Goal: Task Accomplishment & Management: Use online tool/utility

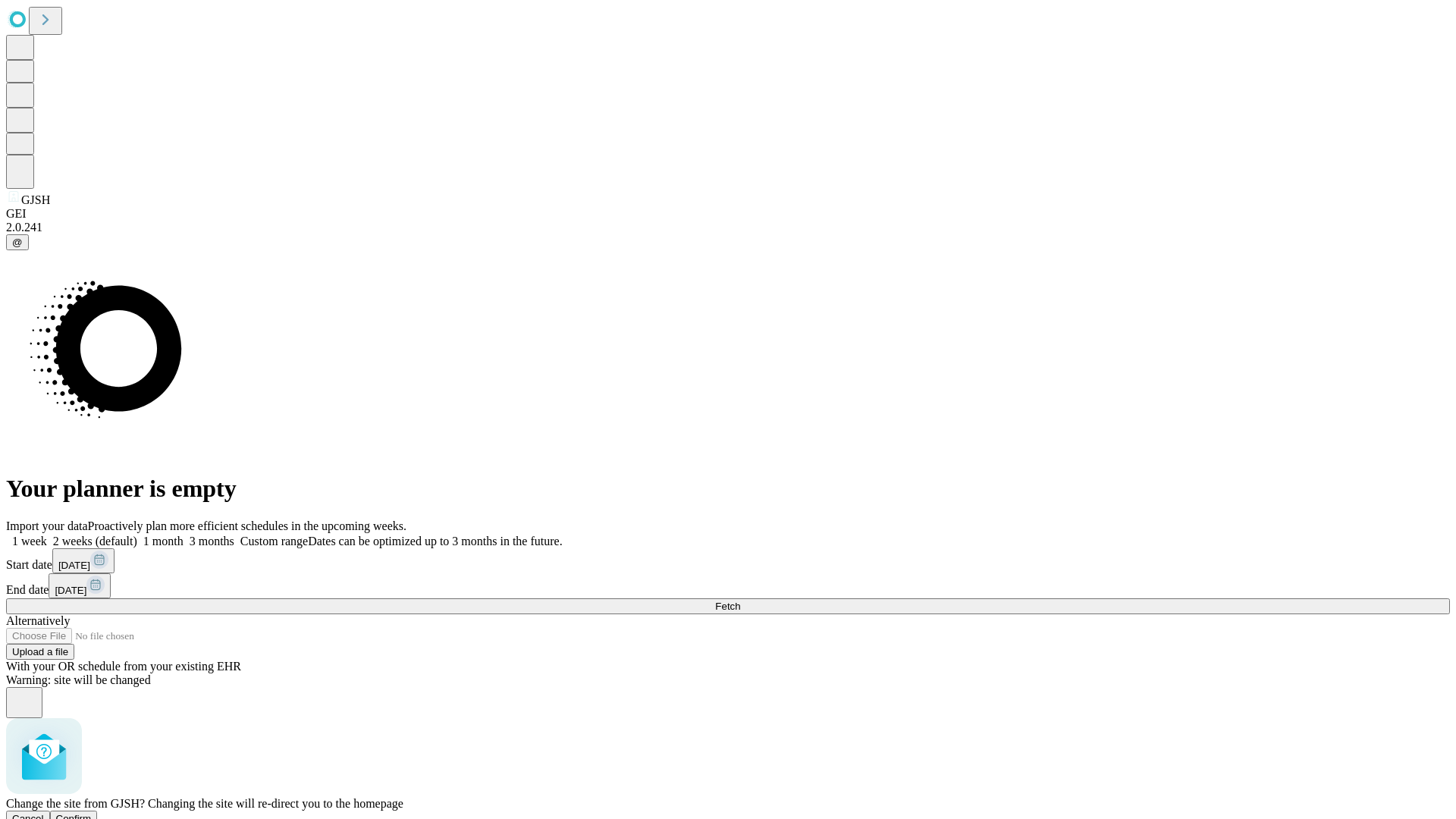
click at [91, 812] on span "Confirm" at bounding box center [74, 818] width 35 height 11
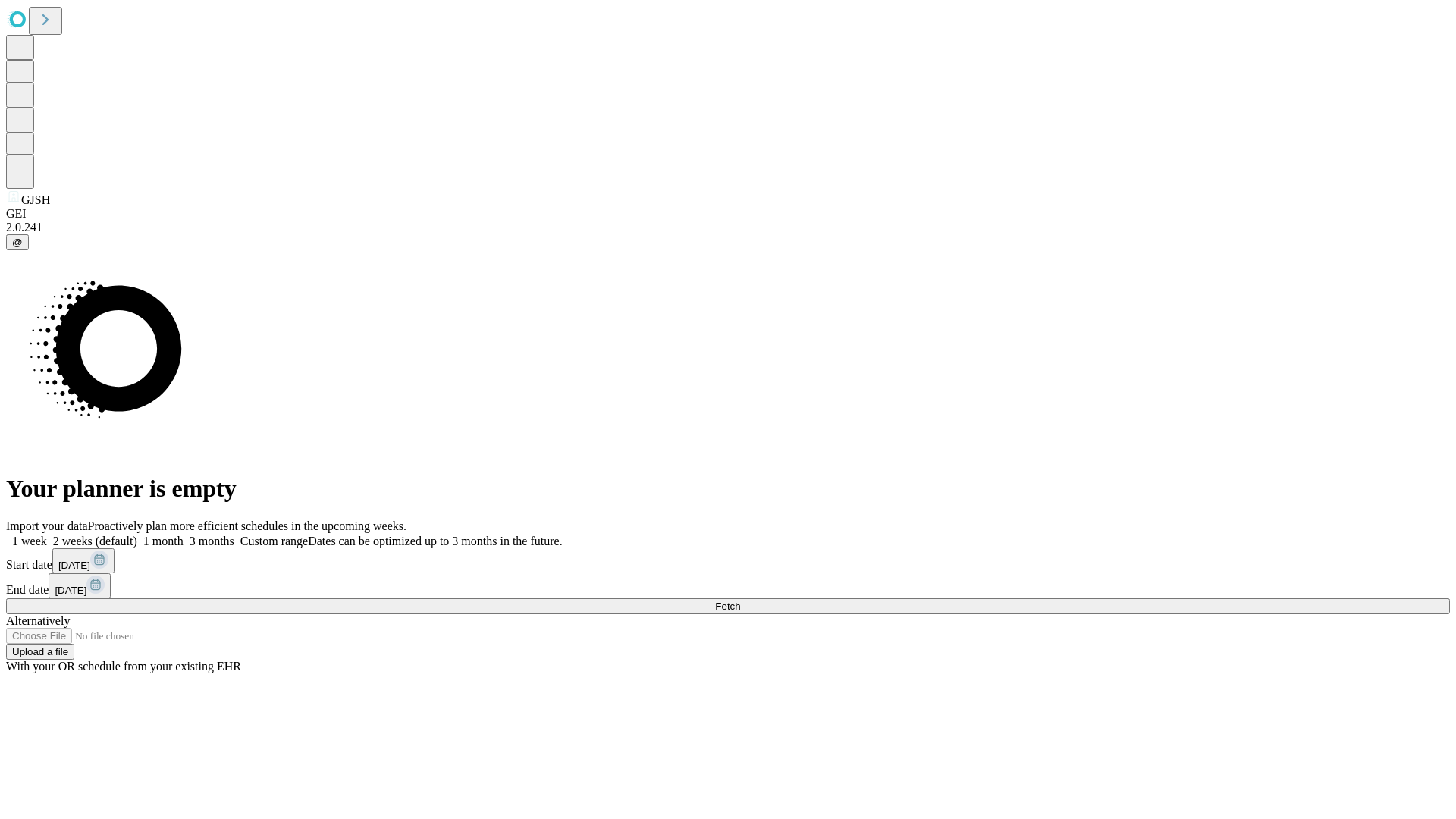
click at [137, 535] on label "2 weeks (default)" at bounding box center [91, 541] width 90 height 13
click at [740, 600] on span "Fetch" at bounding box center [727, 606] width 25 height 11
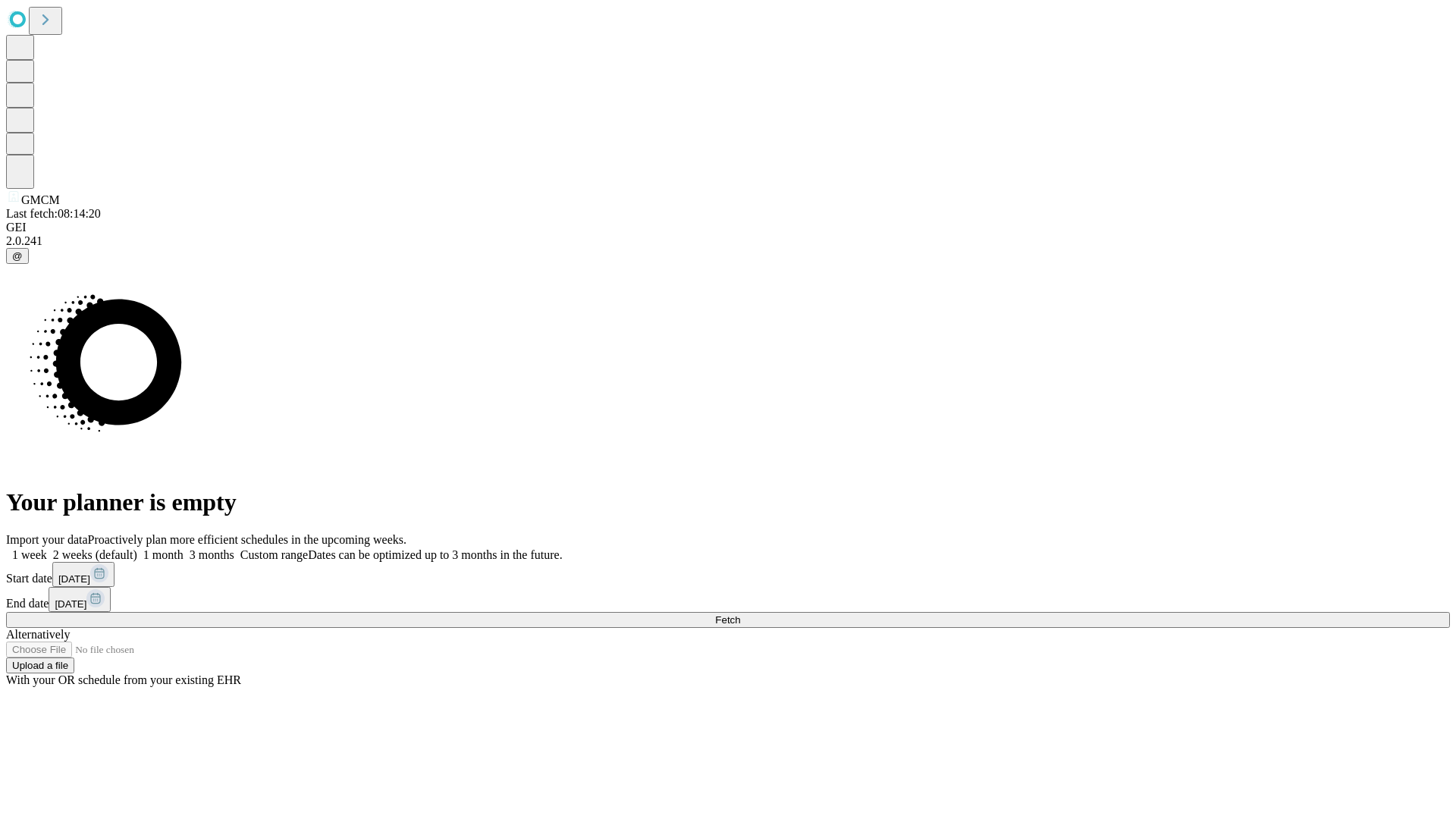
click at [137, 548] on label "2 weeks (default)" at bounding box center [91, 554] width 90 height 13
click at [740, 614] on span "Fetch" at bounding box center [727, 620] width 25 height 11
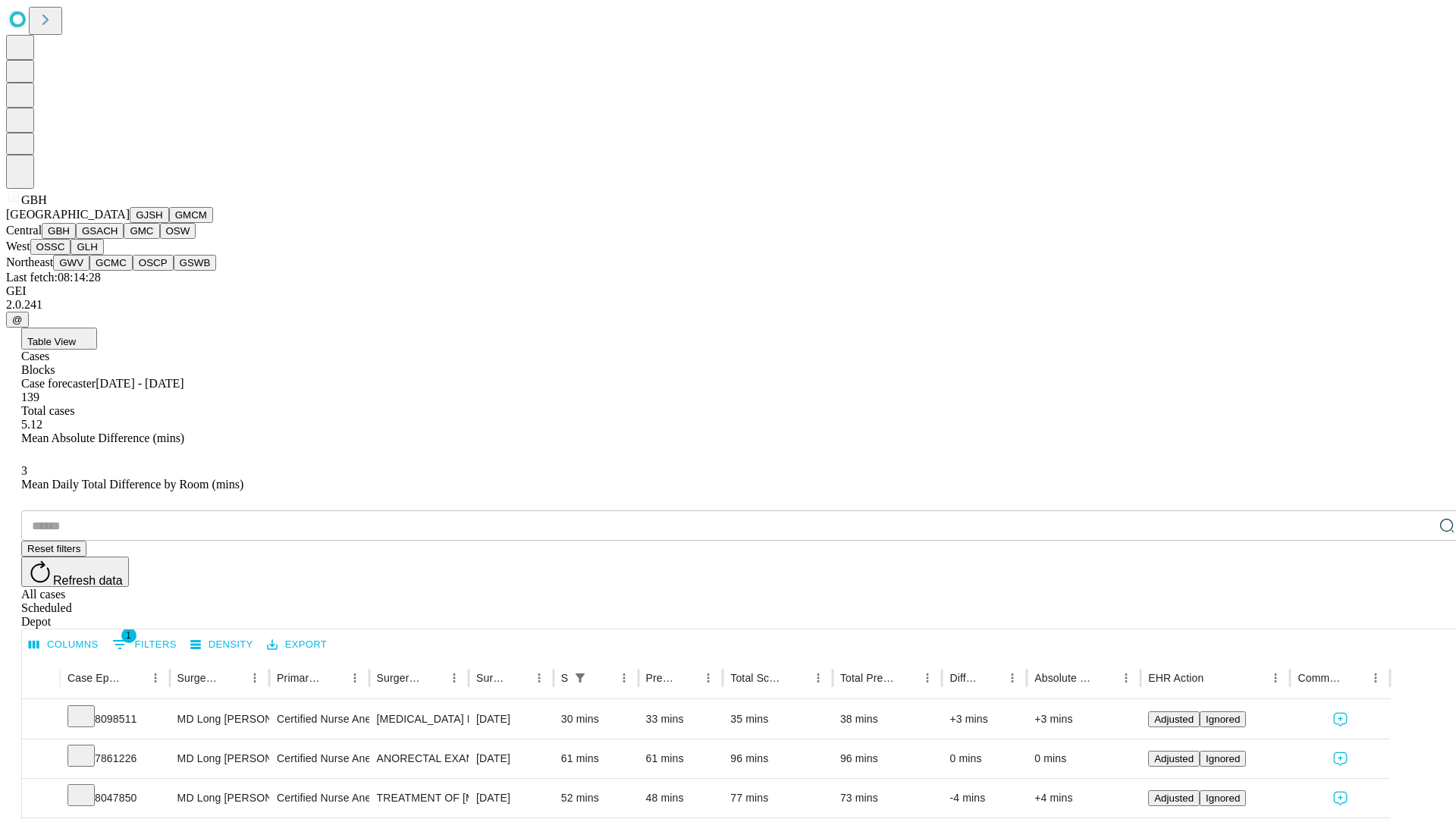
click at [117, 239] on button "GSACH" at bounding box center [99, 230] width 48 height 16
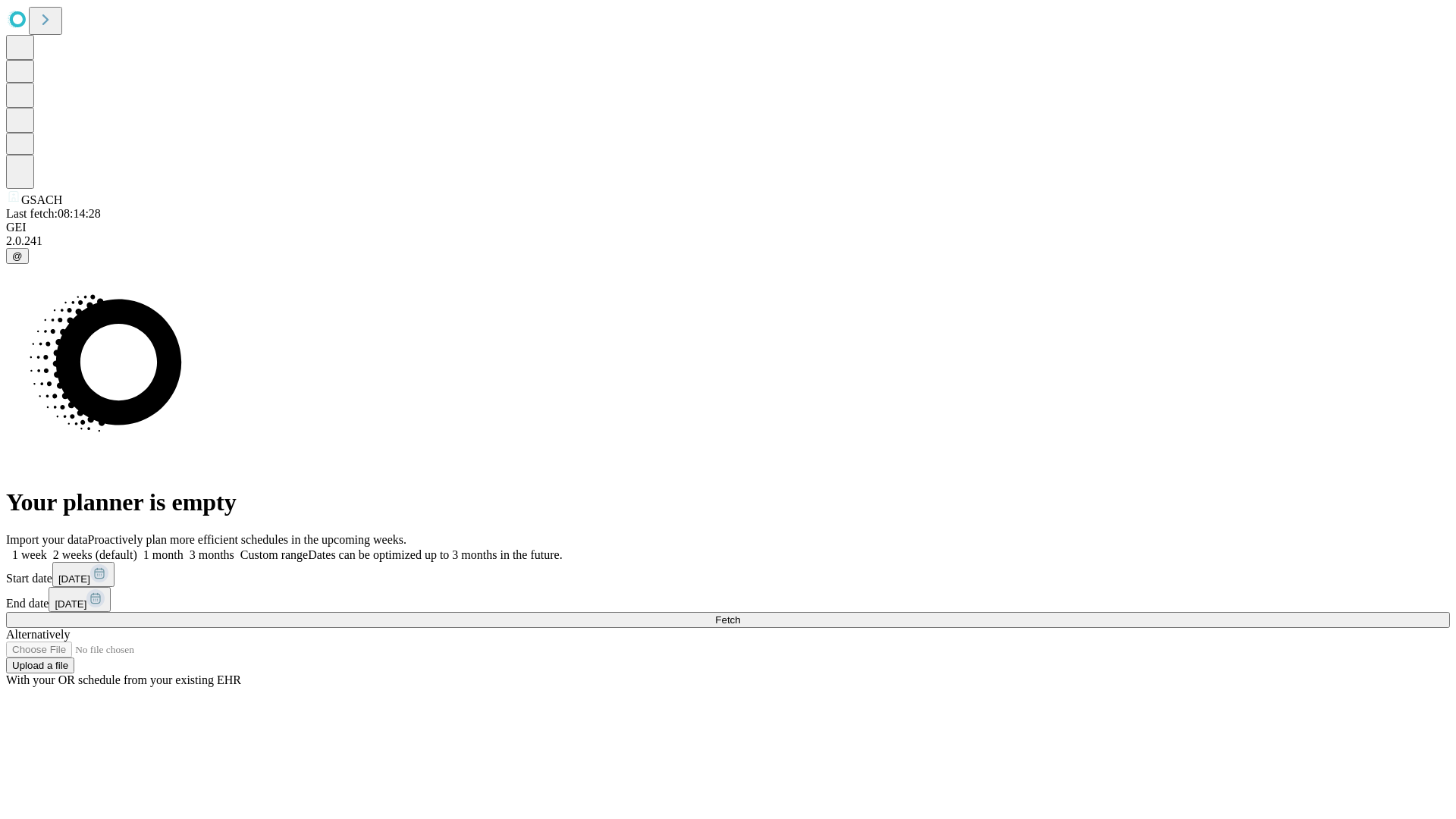
click at [137, 548] on label "2 weeks (default)" at bounding box center [91, 554] width 90 height 13
click at [740, 614] on span "Fetch" at bounding box center [727, 620] width 25 height 11
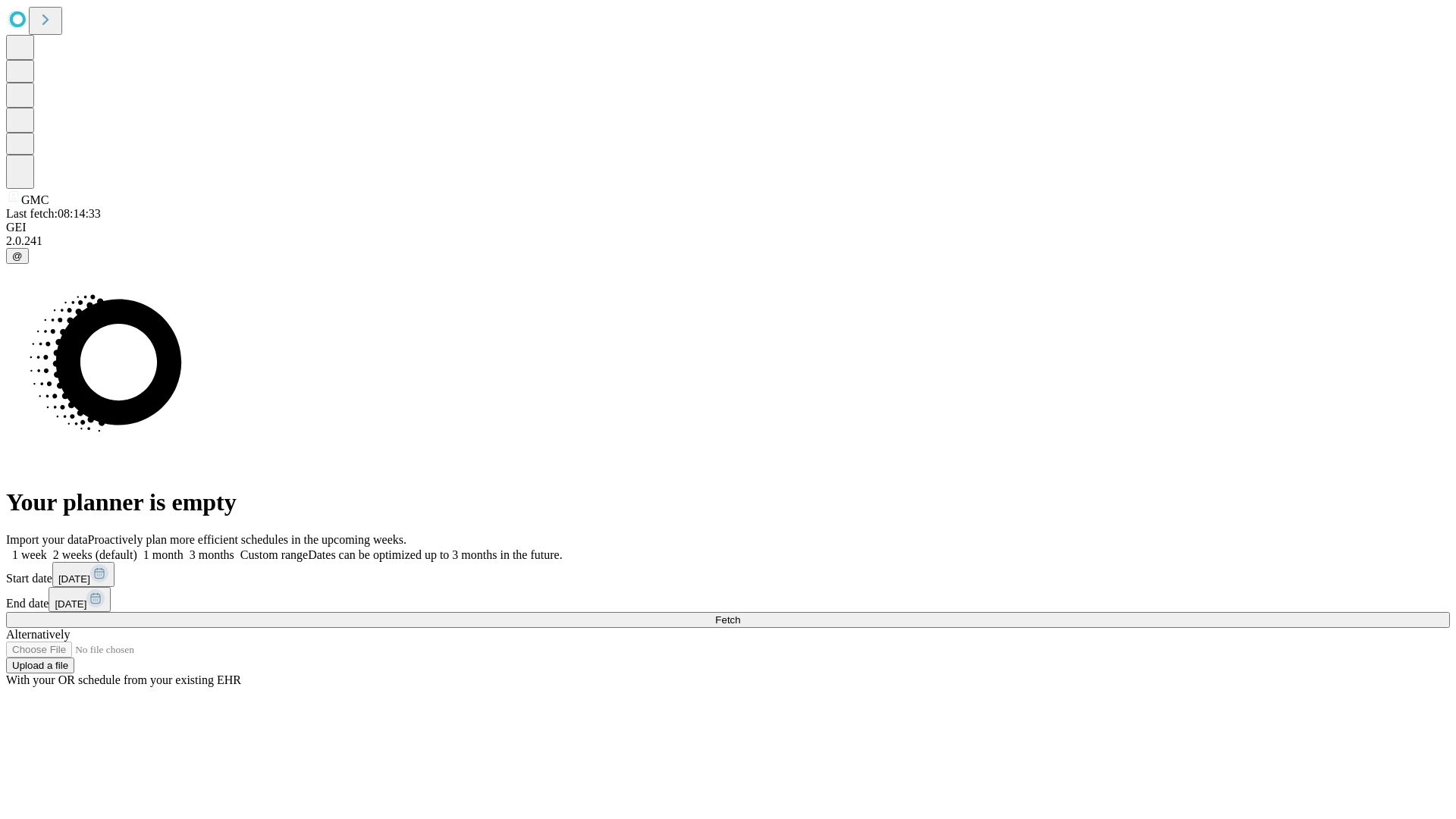
click at [137, 548] on label "2 weeks (default)" at bounding box center [91, 554] width 90 height 13
click at [740, 614] on span "Fetch" at bounding box center [727, 620] width 25 height 11
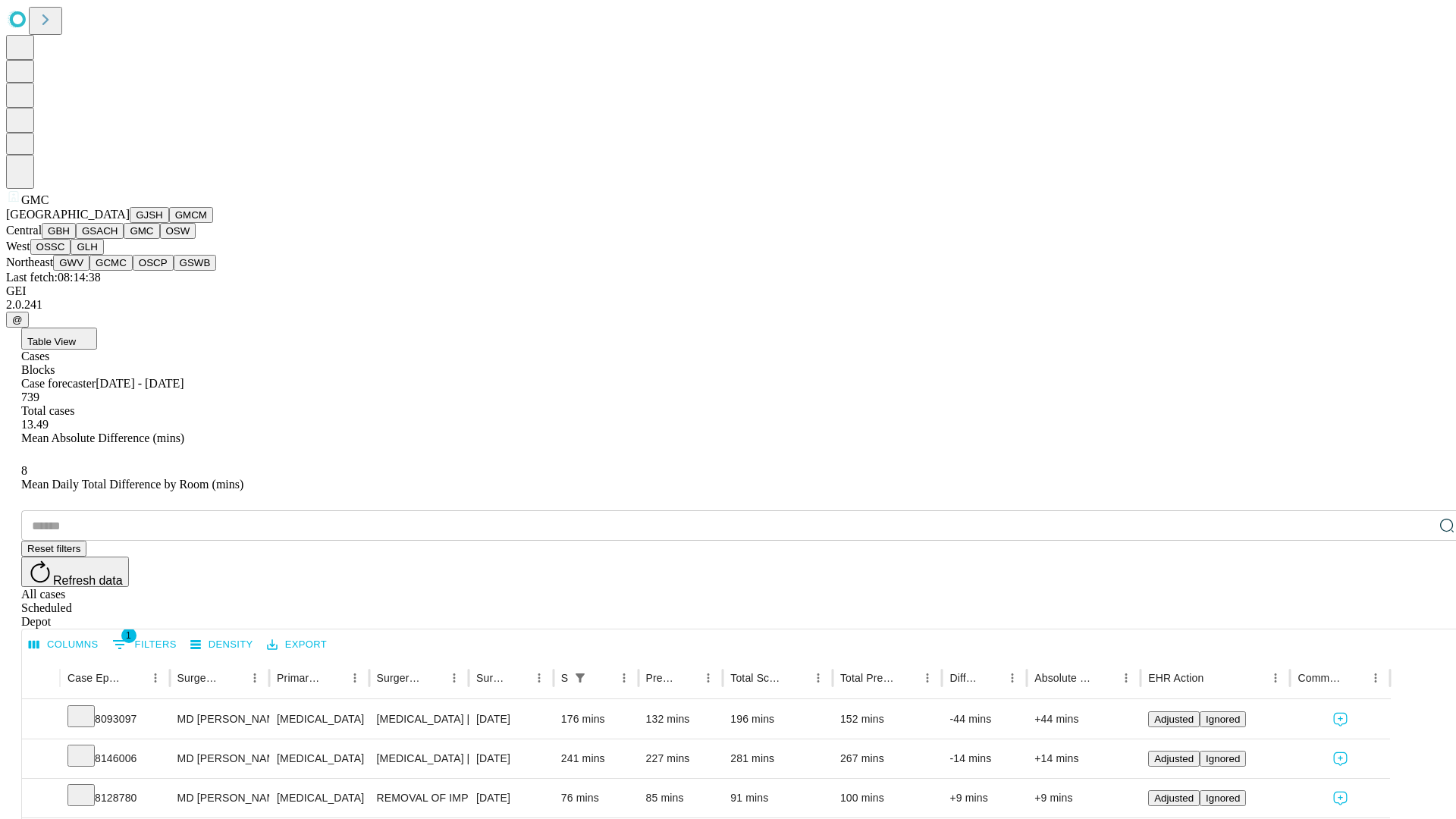
click at [160, 239] on button "OSW" at bounding box center [178, 230] width 36 height 16
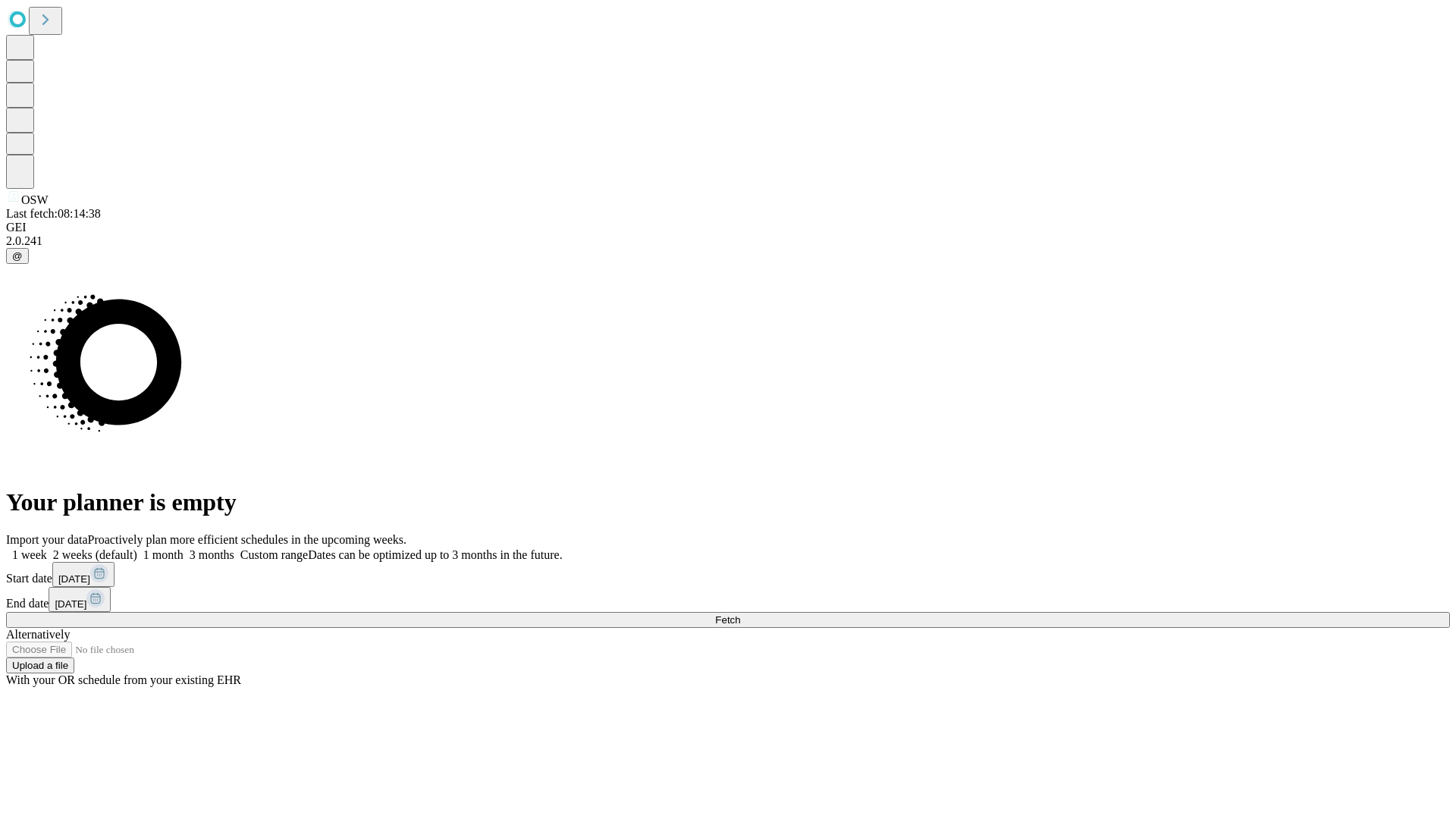
click at [137, 548] on label "2 weeks (default)" at bounding box center [91, 554] width 90 height 13
click at [740, 614] on span "Fetch" at bounding box center [727, 620] width 25 height 11
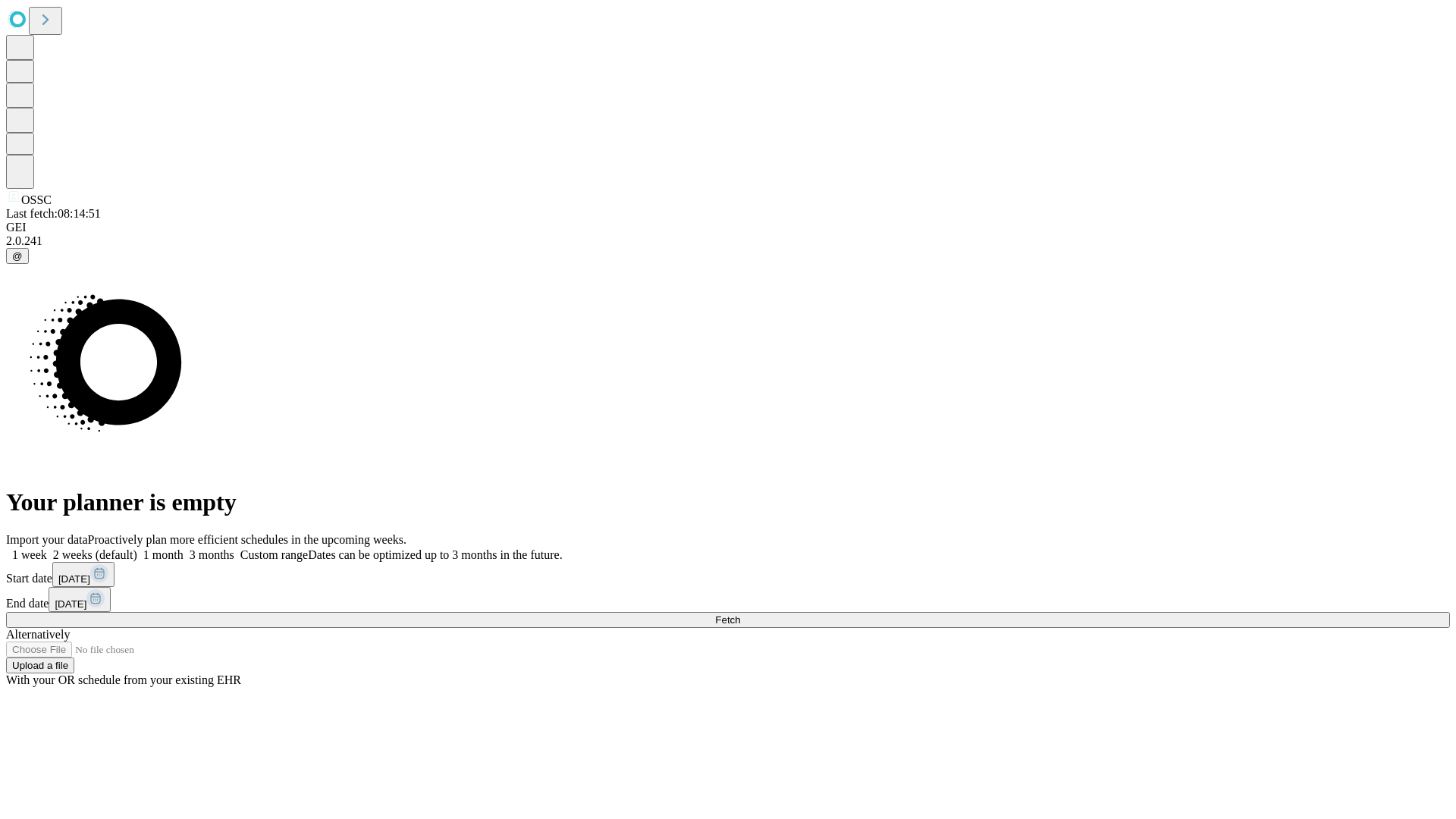
click at [137, 548] on label "2 weeks (default)" at bounding box center [91, 554] width 90 height 13
click at [740, 614] on span "Fetch" at bounding box center [727, 620] width 25 height 11
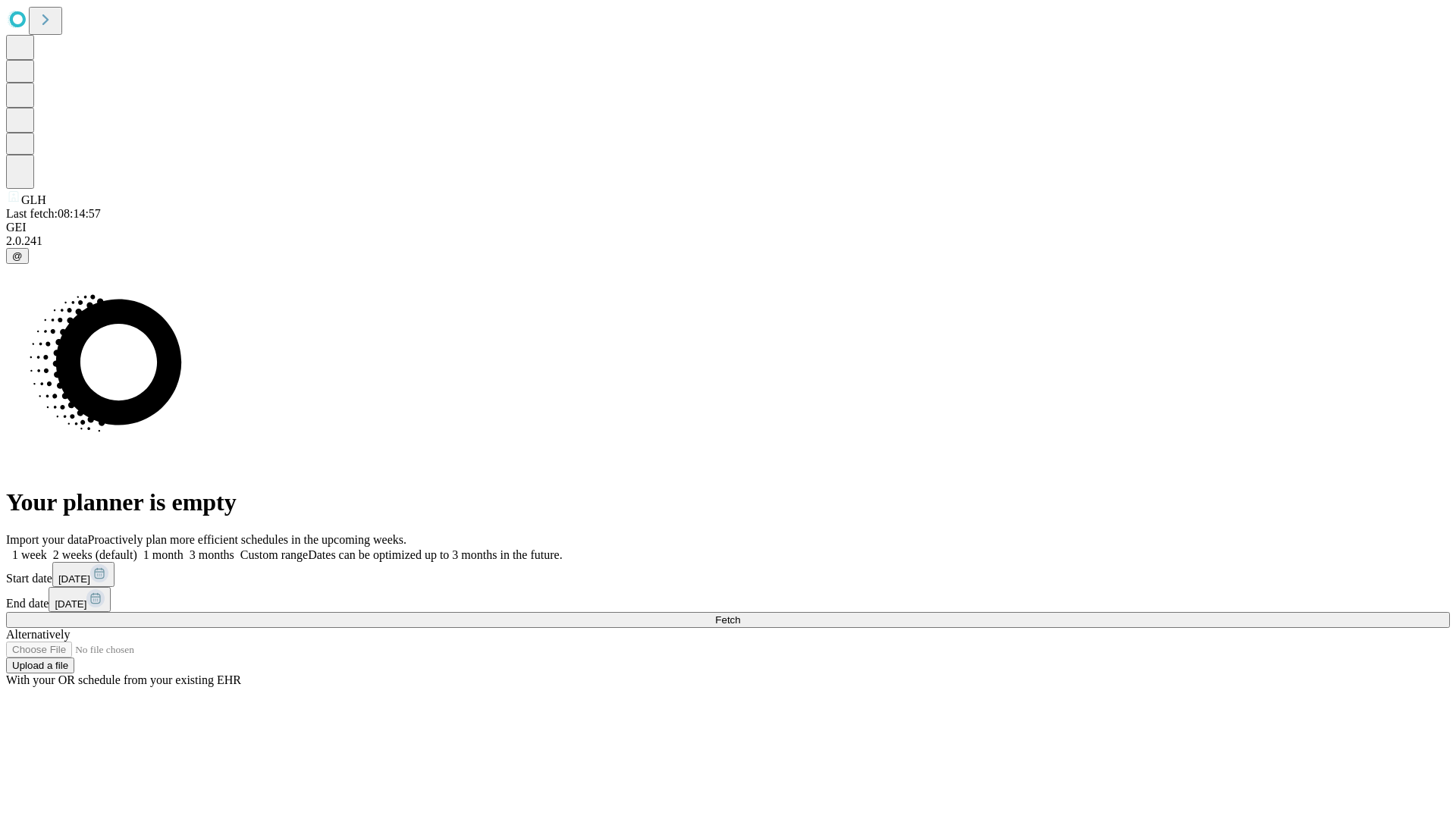
click at [137, 548] on label "2 weeks (default)" at bounding box center [91, 554] width 90 height 13
click at [740, 614] on span "Fetch" at bounding box center [727, 620] width 25 height 11
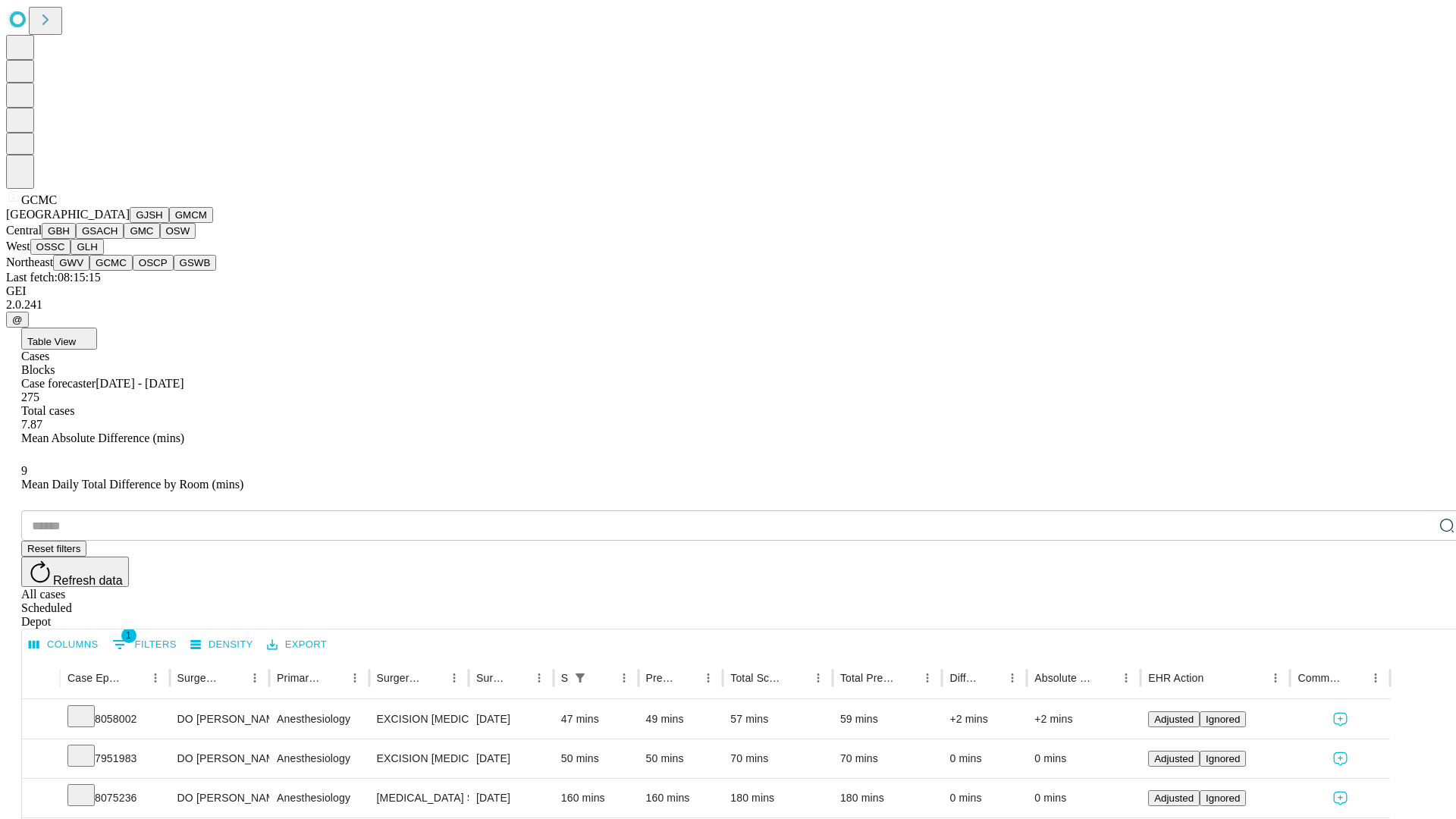
click at [132, 270] on button "OSCP" at bounding box center [153, 262] width 41 height 16
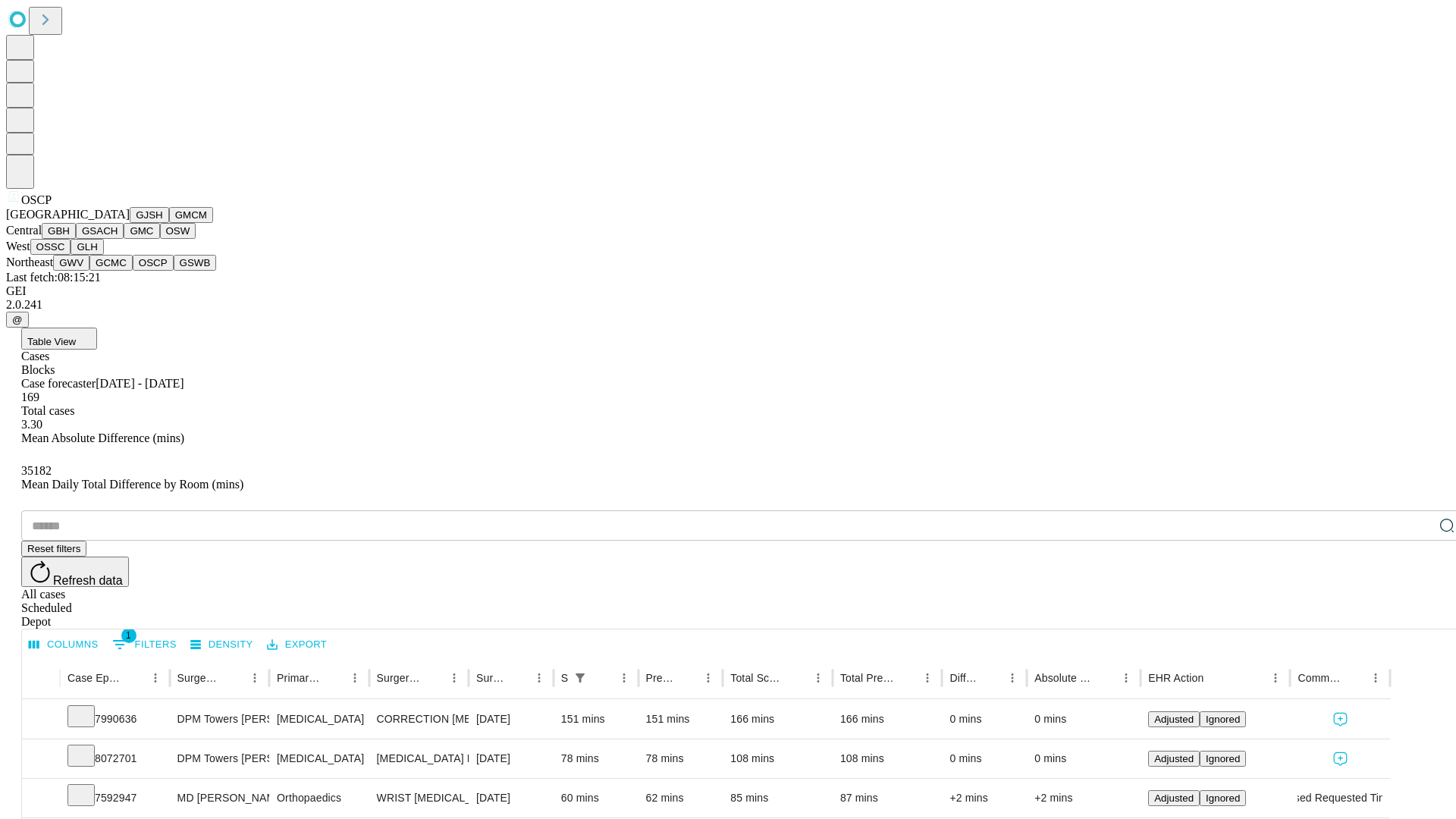
click at [173, 270] on button "GSWB" at bounding box center [195, 262] width 43 height 16
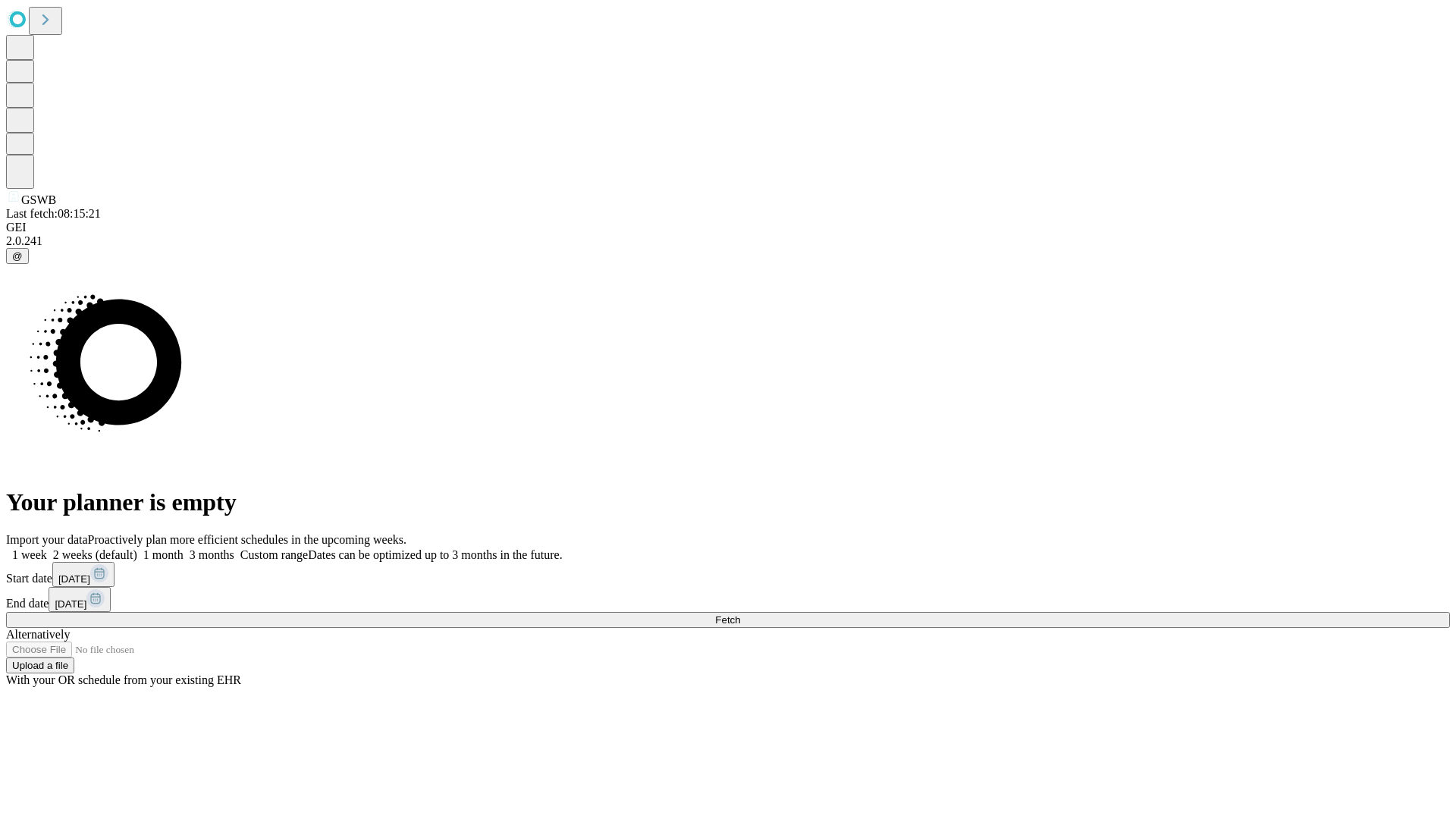
click at [137, 548] on label "2 weeks (default)" at bounding box center [91, 554] width 90 height 13
click at [740, 614] on span "Fetch" at bounding box center [727, 620] width 25 height 11
